Goal: Transaction & Acquisition: Purchase product/service

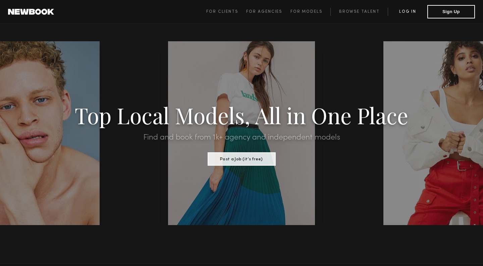
click at [408, 10] on link "Log in" at bounding box center [408, 12] width 40 height 8
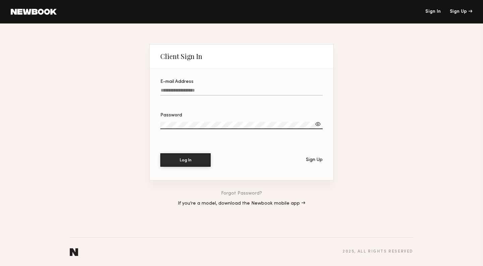
click at [210, 90] on input "E-mail Address" at bounding box center [241, 92] width 162 height 8
paste input "**********"
type input "**********"
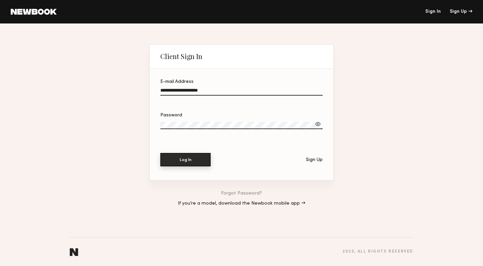
click at [201, 160] on button "Log In" at bounding box center [185, 159] width 50 height 13
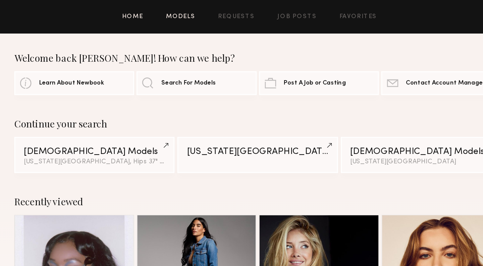
click at [193, 13] on link "Models" at bounding box center [187, 12] width 20 height 4
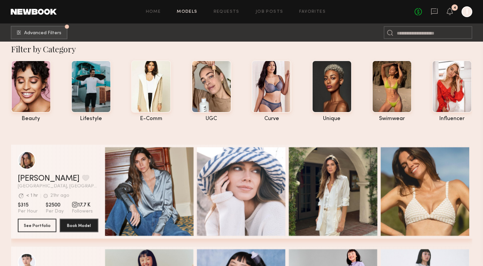
scroll to position [0, 2]
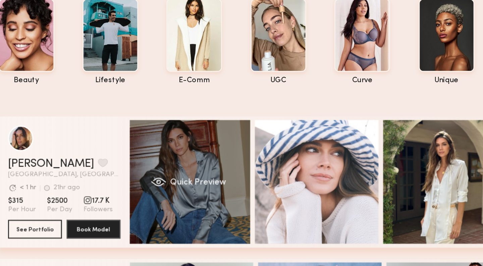
click at [125, 186] on div "Quick Preview" at bounding box center [147, 191] width 89 height 89
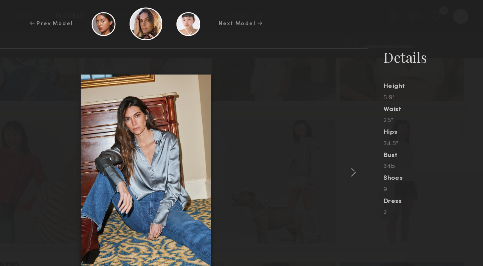
scroll to position [170, 0]
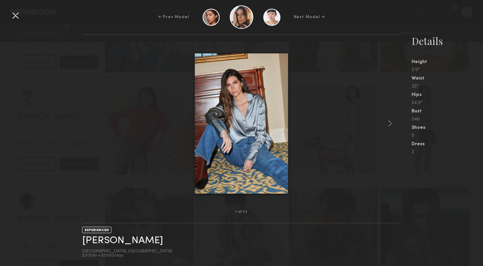
click at [13, 15] on div at bounding box center [15, 15] width 11 height 11
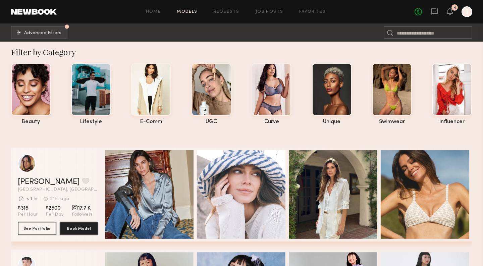
scroll to position [0, 0]
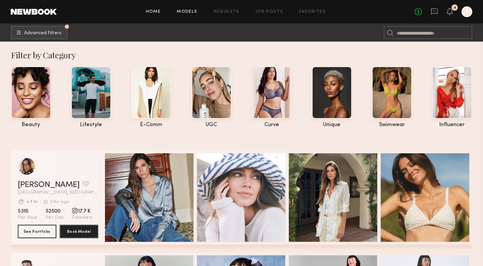
click at [154, 13] on link "Home" at bounding box center [153, 12] width 15 height 4
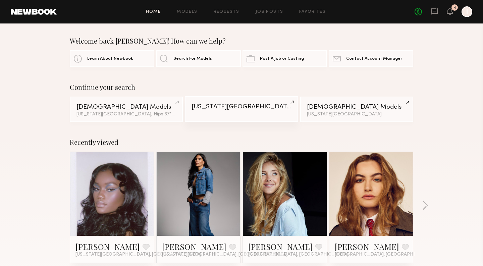
click at [253, 108] on div "[US_STATE][GEOGRAPHIC_DATA]" at bounding box center [242, 107] width 100 height 6
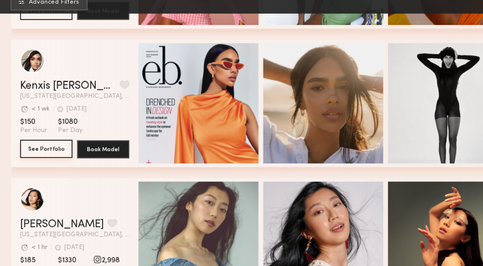
click at [46, 146] on button "See Portfolio" at bounding box center [37, 141] width 39 height 13
